Goal: Task Accomplishment & Management: Use online tool/utility

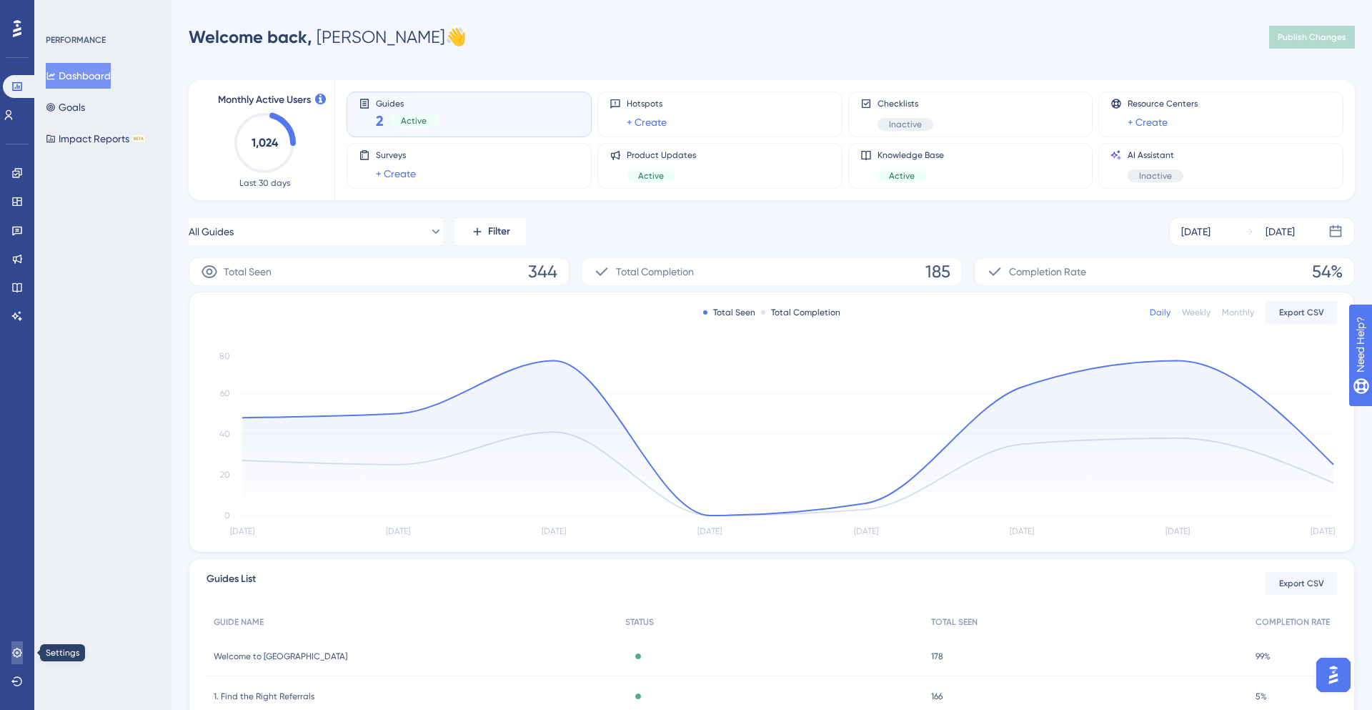
click at [11, 654] on link at bounding box center [16, 652] width 11 height 23
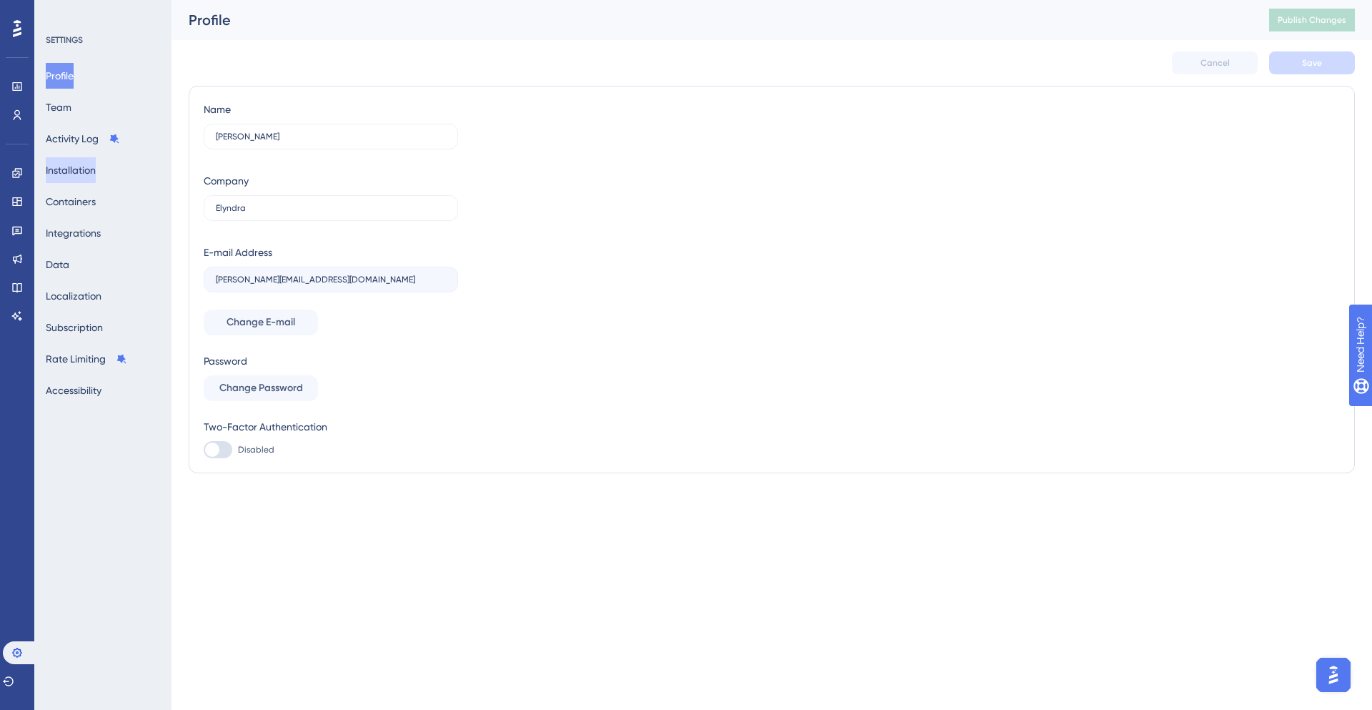
click at [96, 174] on button "Installation" at bounding box center [71, 170] width 50 height 26
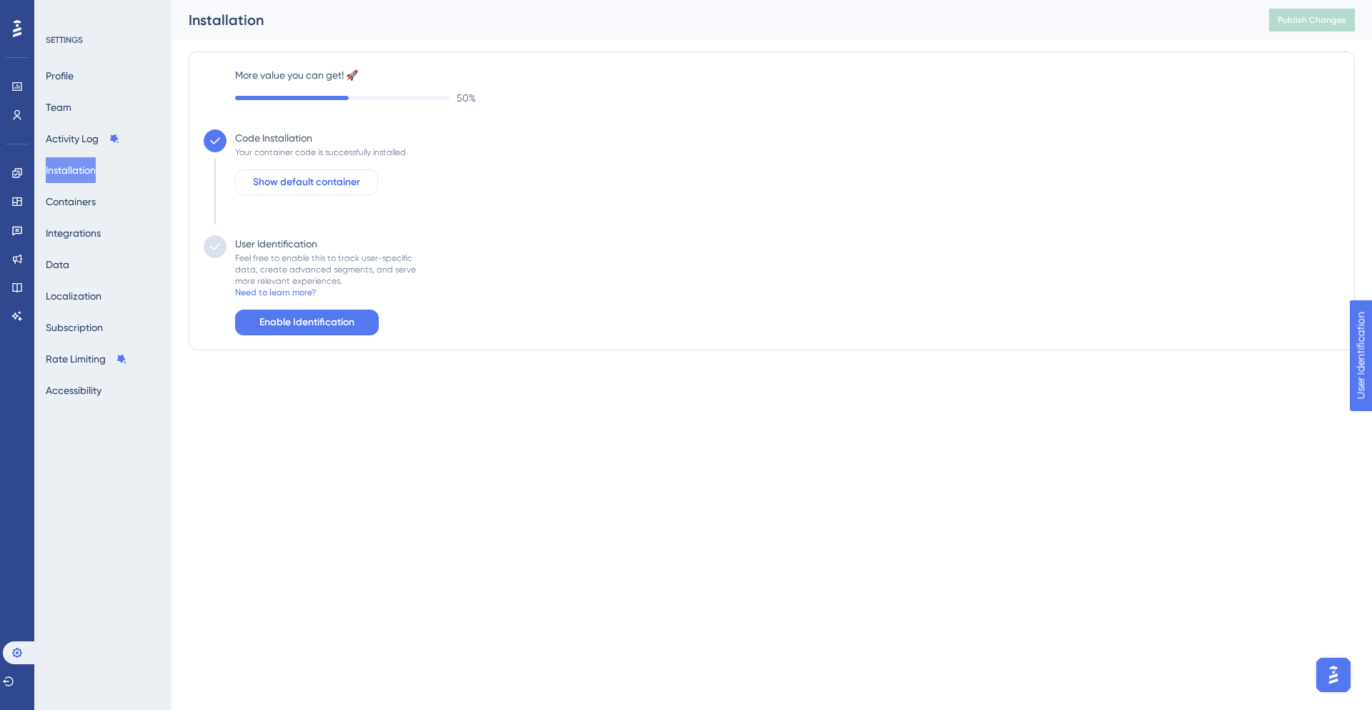
click at [322, 187] on span "Show default container" at bounding box center [306, 182] width 107 height 17
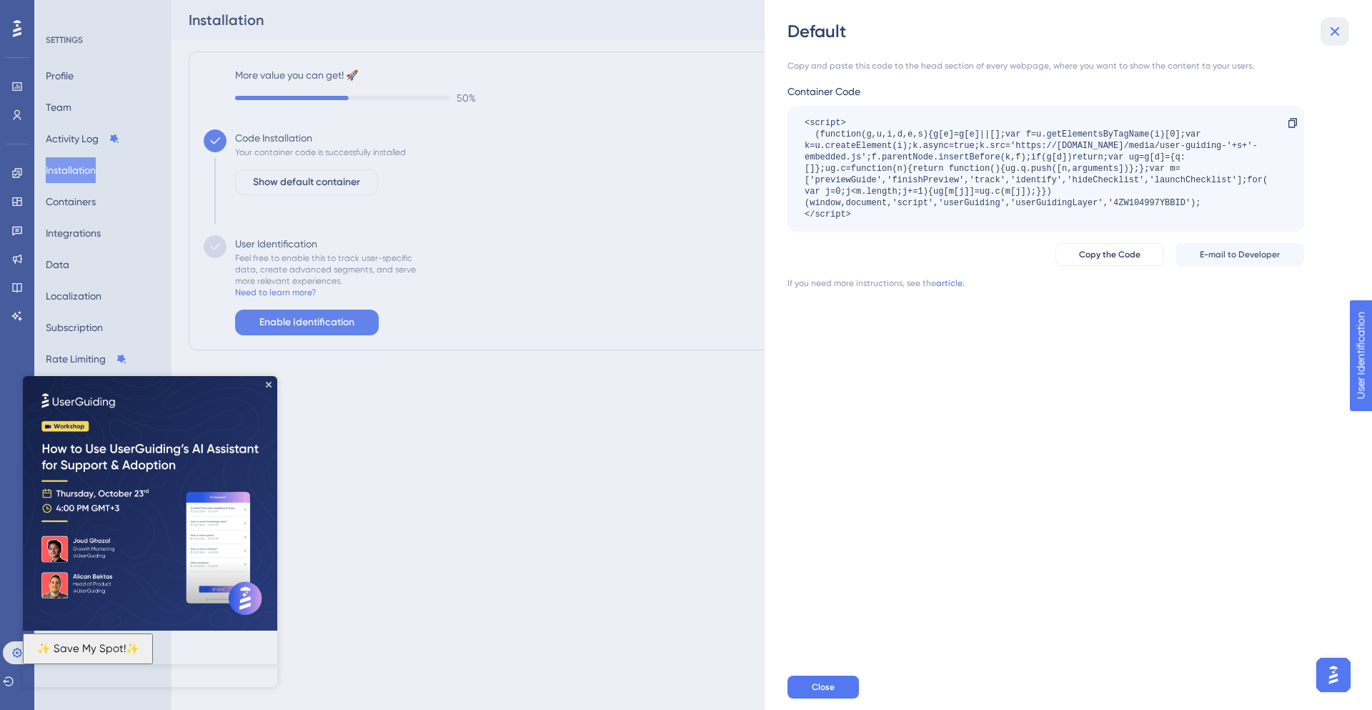
click at [1336, 39] on icon at bounding box center [1335, 31] width 17 height 17
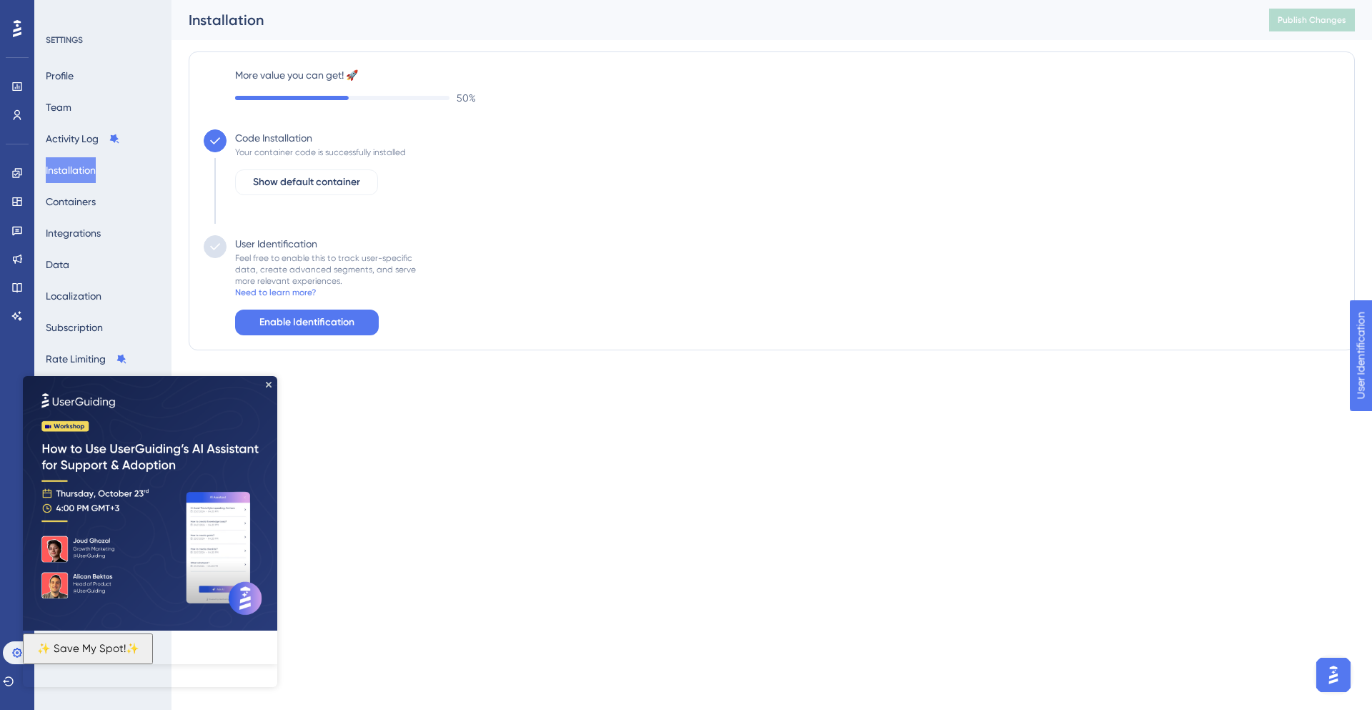
click at [335, 306] on div "User Identification Feel free to enable this to track user-specific data, creat…" at bounding box center [321, 285] width 189 height 100
click at [332, 319] on span "Enable Identification" at bounding box center [306, 322] width 95 height 17
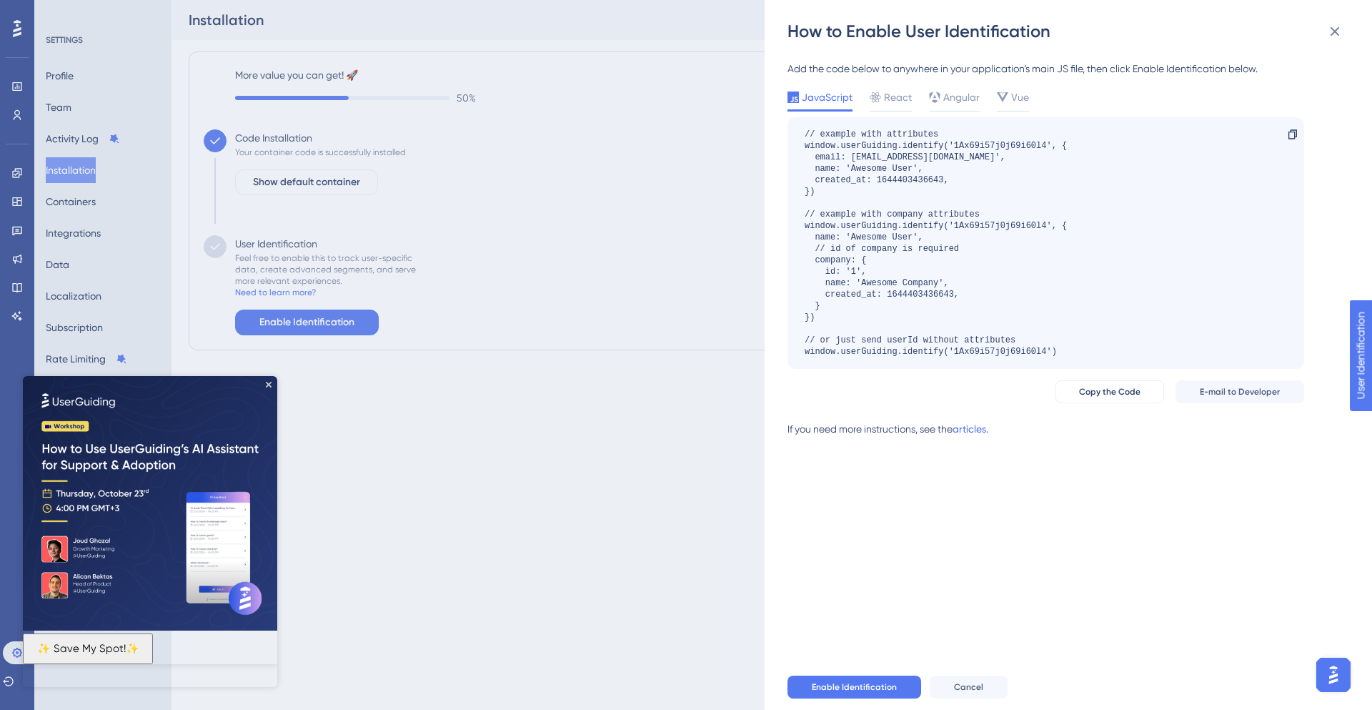
click at [899, 116] on div "JavaScript React Angular Vue // example with attributes window.userGuiding.iden…" at bounding box center [1046, 229] width 517 height 280
click at [893, 96] on span "React" at bounding box center [898, 97] width 28 height 17
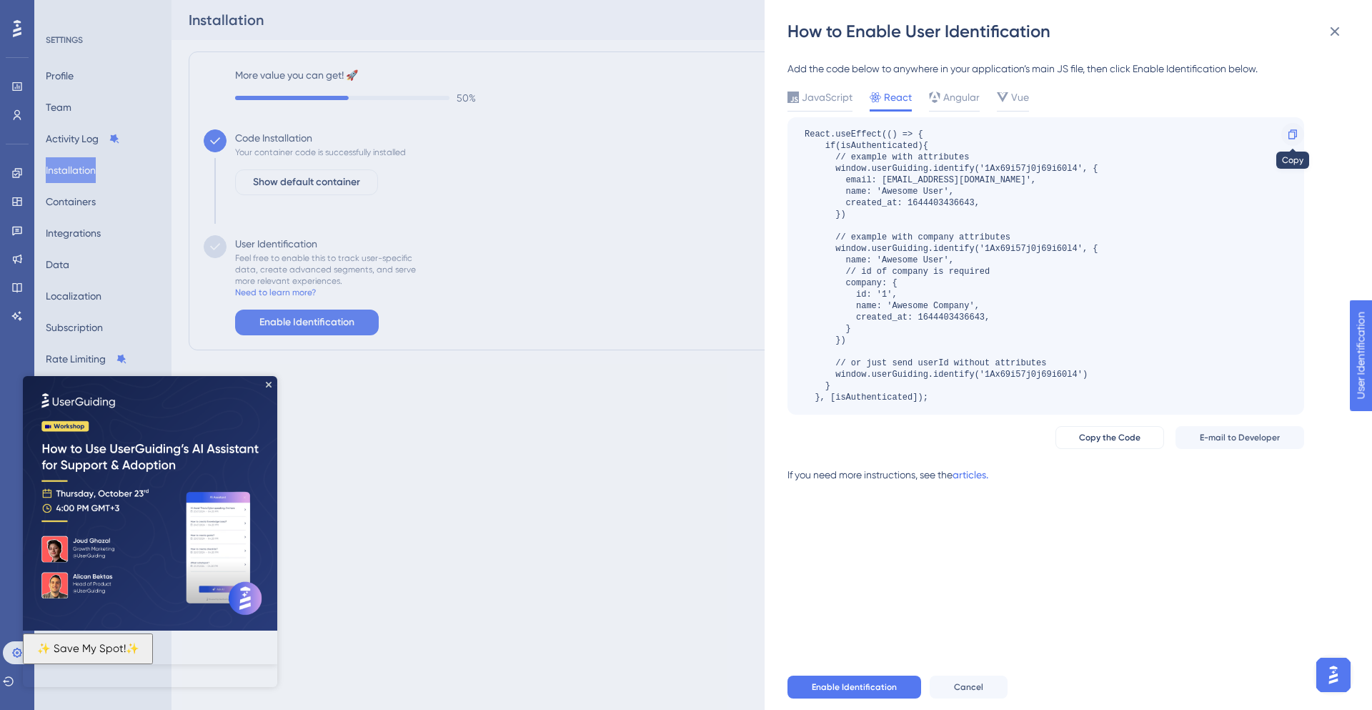
click at [1298, 137] on icon at bounding box center [1292, 134] width 11 height 11
copy div "Copy the Code E-mail to Developer"
click at [1116, 444] on button "Copy the Code" at bounding box center [1110, 437] width 109 height 23
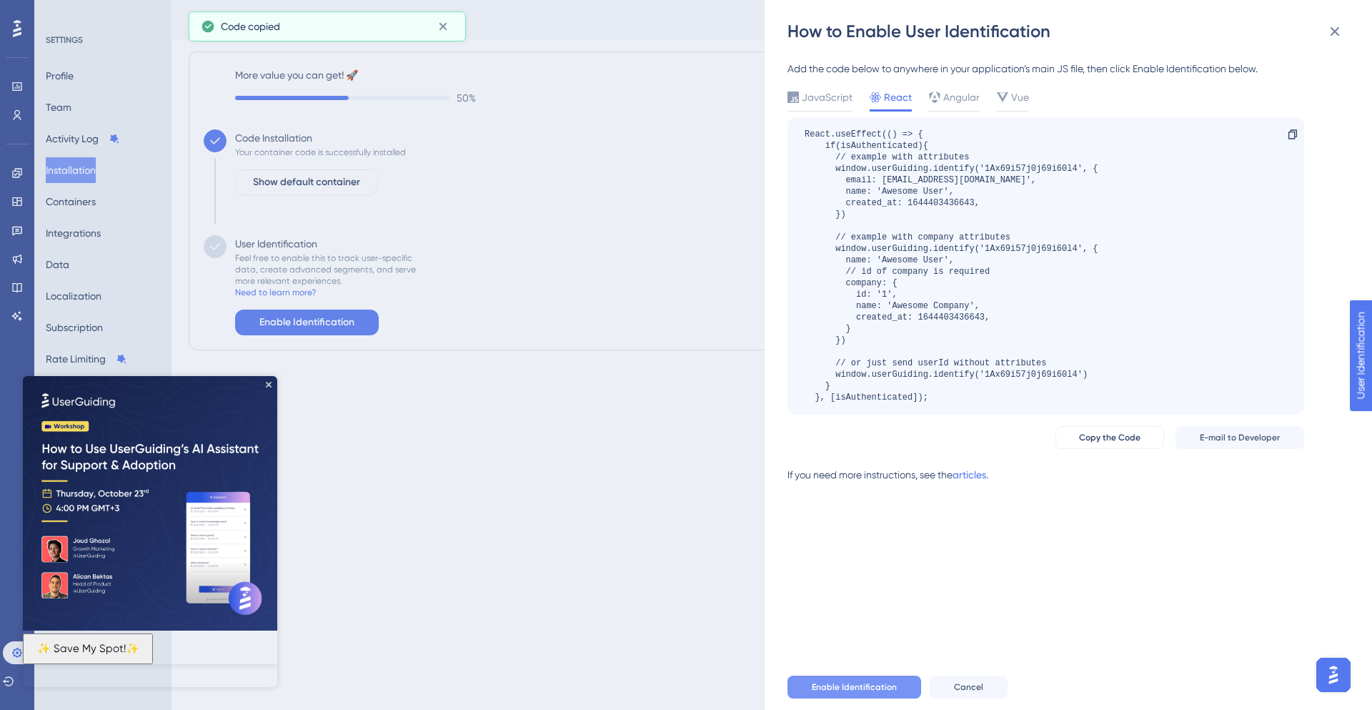
click at [848, 686] on span "Enable Identification" at bounding box center [854, 686] width 85 height 11
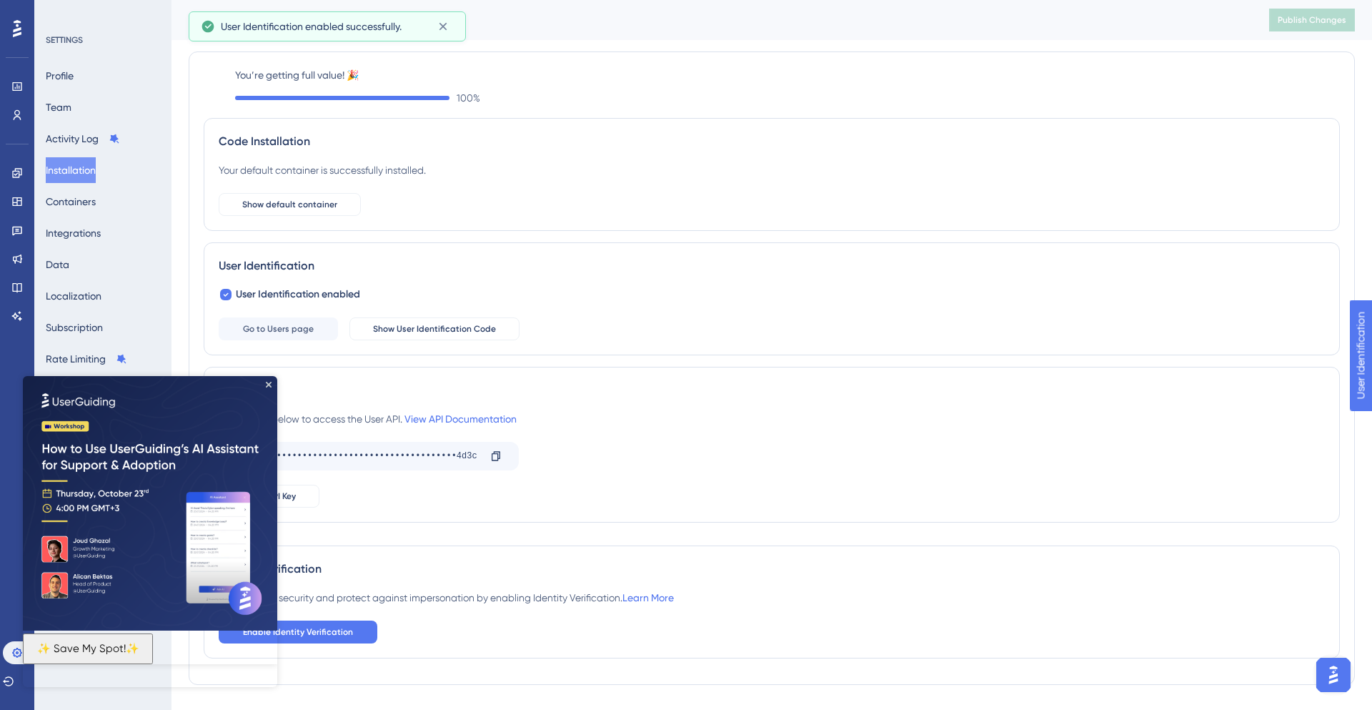
click at [264, 384] on img at bounding box center [150, 503] width 254 height 254
click at [271, 380] on img at bounding box center [150, 503] width 254 height 254
click at [271, 387] on icon "Close Preview" at bounding box center [269, 385] width 6 height 6
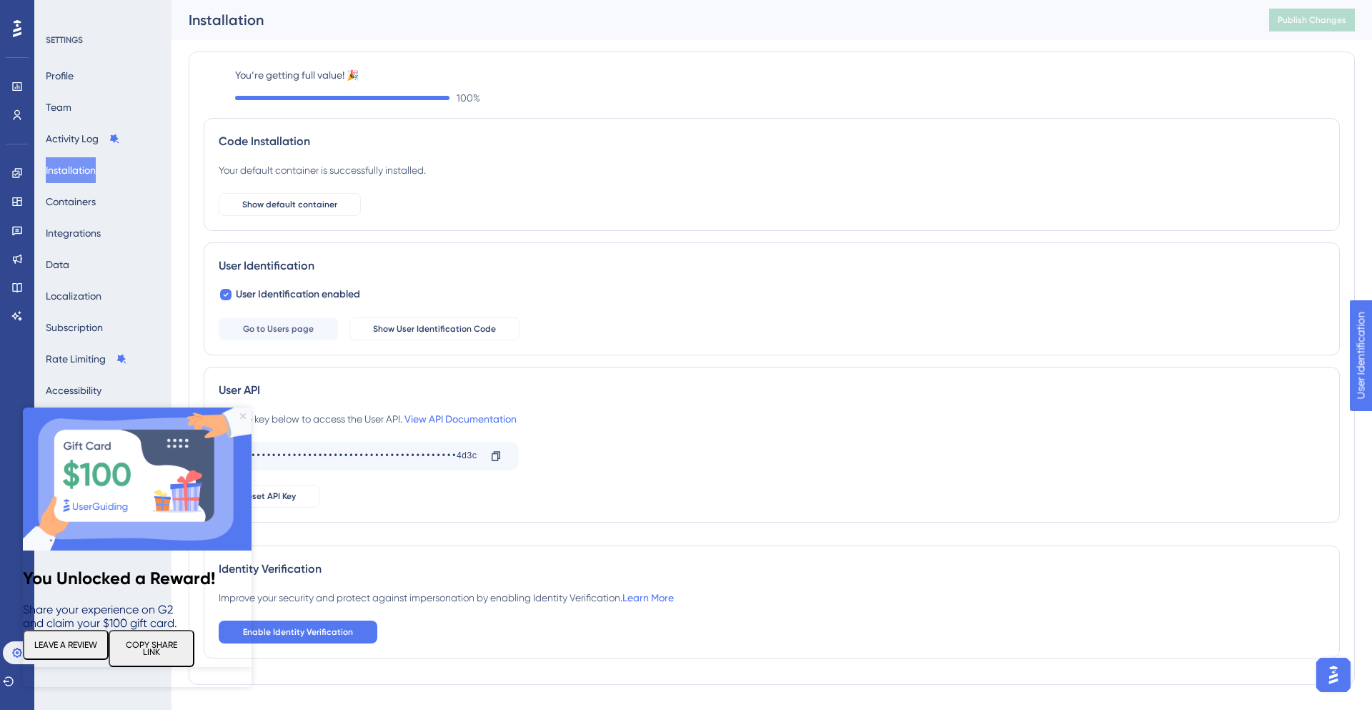
click at [240, 416] on icon "Close Preview" at bounding box center [243, 416] width 6 height 6
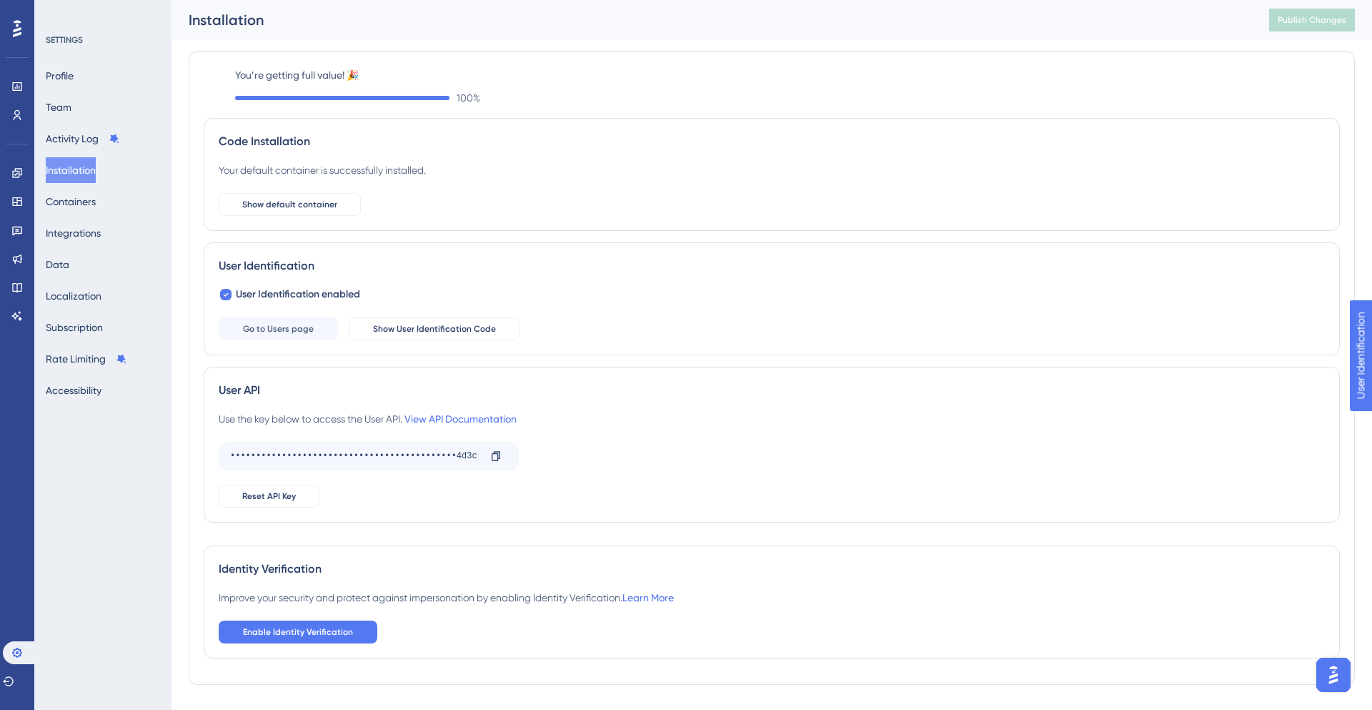
scroll to position [32, 0]
